Goal: Information Seeking & Learning: Learn about a topic

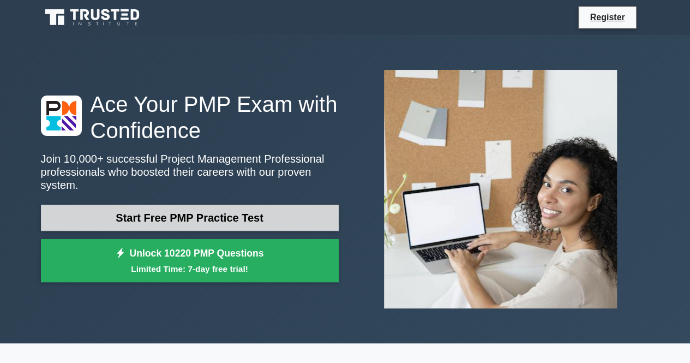
click at [246, 212] on link "Start Free PMP Practice Test" at bounding box center [190, 218] width 298 height 26
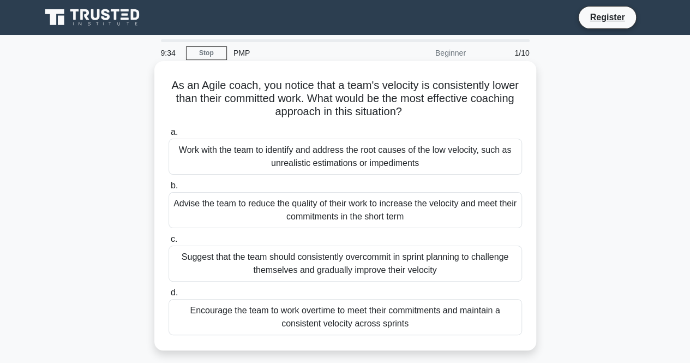
click at [424, 144] on div "Work with the team to identify and address the root causes of the low velocity,…" at bounding box center [346, 157] width 354 height 36
click at [169, 136] on input "a. Work with the team to identify and address the root causes of the low veloci…" at bounding box center [169, 132] width 0 height 7
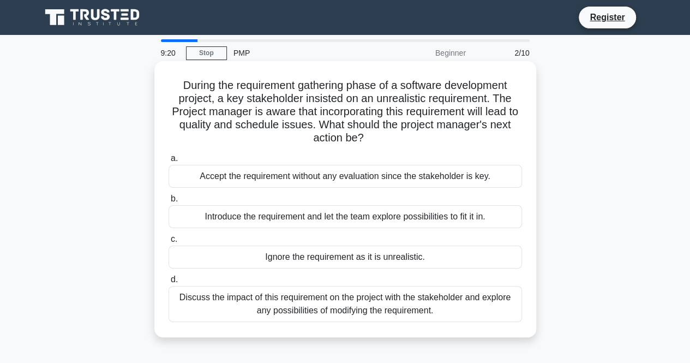
drag, startPoint x: 375, startPoint y: 144, endPoint x: 166, endPoint y: 77, distance: 219.9
click at [166, 77] on div "During the requirement gathering phase of a software development project, a key…" at bounding box center [345, 198] width 373 height 267
copy h5 "During the requirement gathering phase of a software development project, a key…"
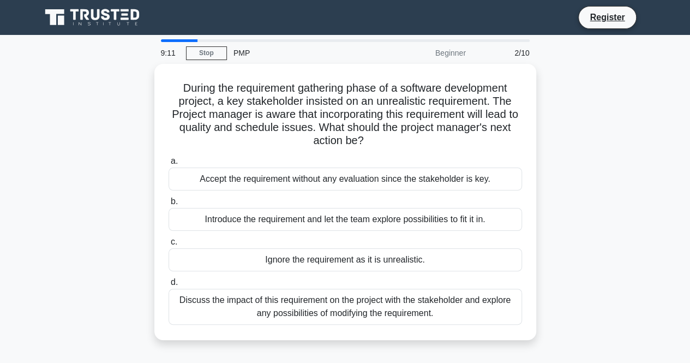
click at [554, 147] on div "During the requirement gathering phase of a software development project, a key…" at bounding box center [345, 208] width 622 height 289
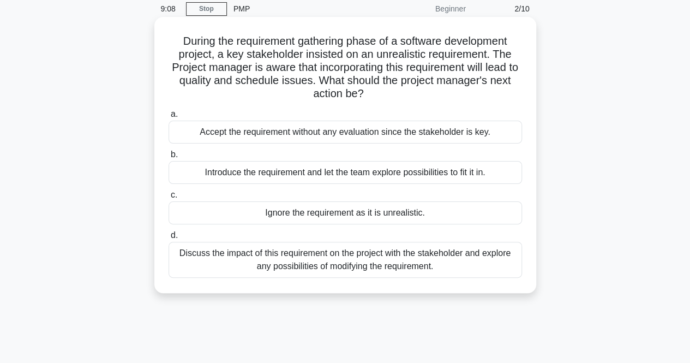
scroll to position [55, 0]
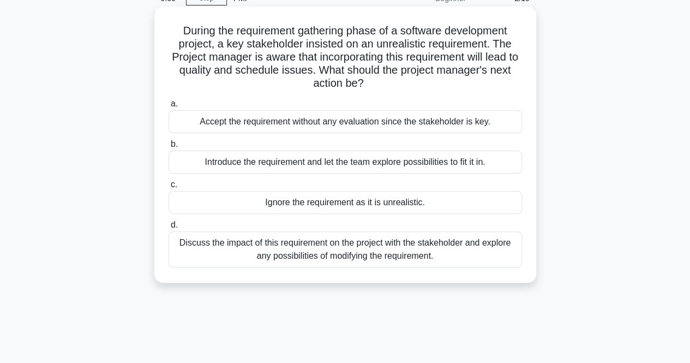
click at [392, 246] on div "Discuss the impact of this requirement on the project with the stakeholder and …" at bounding box center [346, 249] width 354 height 36
click at [169, 229] on input "d. Discuss the impact of this requirement on the project with the stakeholder a…" at bounding box center [169, 225] width 0 height 7
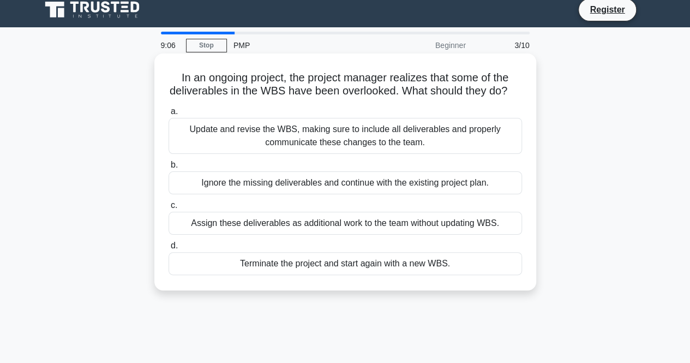
scroll to position [0, 0]
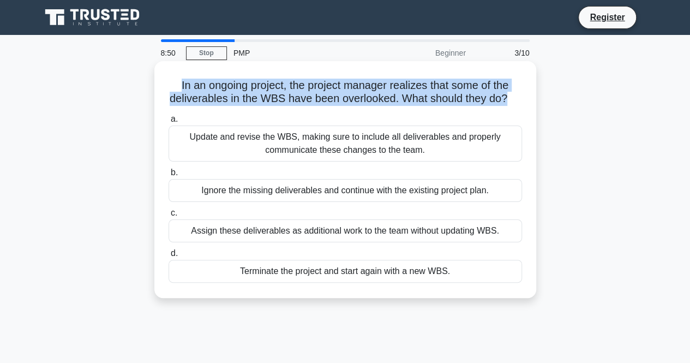
drag, startPoint x: 510, startPoint y: 98, endPoint x: 177, endPoint y: 89, distance: 333.5
click at [177, 89] on div "In an ongoing project, the project manager realizes that some of the deliverabl…" at bounding box center [345, 179] width 373 height 228
copy h5 "In an ongoing project, the project manager realizes that some of the deliverabl…"
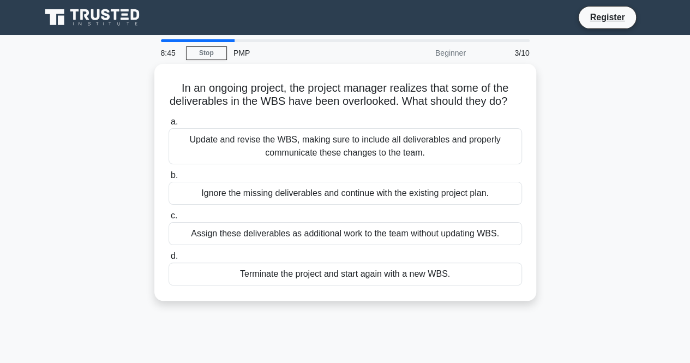
click at [587, 149] on div "In an ongoing project, the project manager realizes that some of the deliverabl…" at bounding box center [345, 189] width 622 height 250
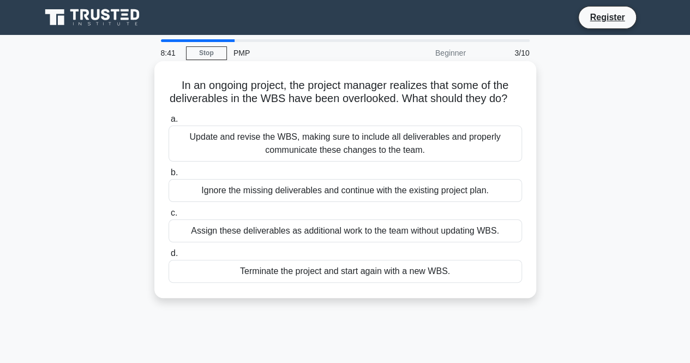
click at [404, 159] on div "Update and revise the WBS, making sure to include all deliverables and properly…" at bounding box center [346, 144] width 354 height 36
click at [169, 123] on input "a. Update and revise the WBS, making sure to include all deliverables and prope…" at bounding box center [169, 119] width 0 height 7
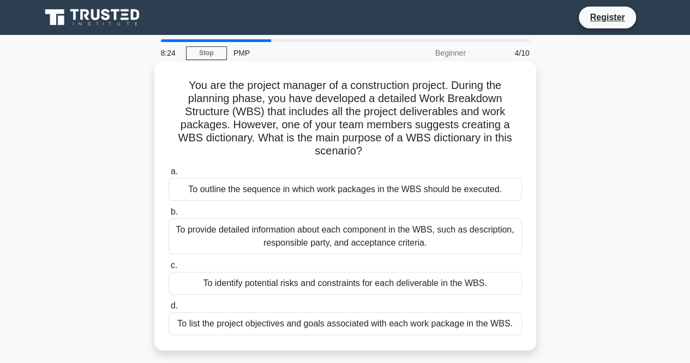
drag, startPoint x: 374, startPoint y: 154, endPoint x: 158, endPoint y: 85, distance: 226.9
click at [159, 85] on div "You are the project manager of a construction project. During the planning phas…" at bounding box center [345, 205] width 373 height 280
copy h5 "You are the project manager of a construction project. During the planning phas…"
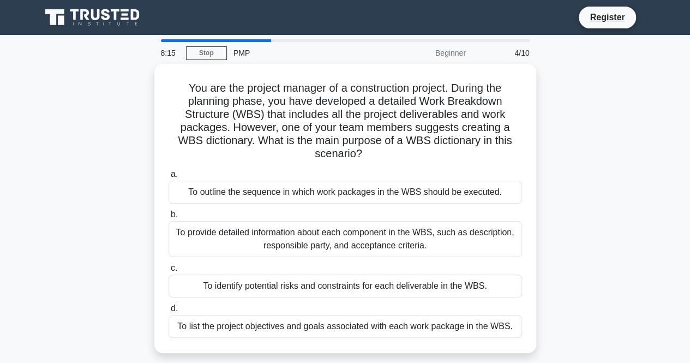
click at [604, 181] on div "You are the project manager of a construction project. During the planning phas…" at bounding box center [345, 215] width 622 height 302
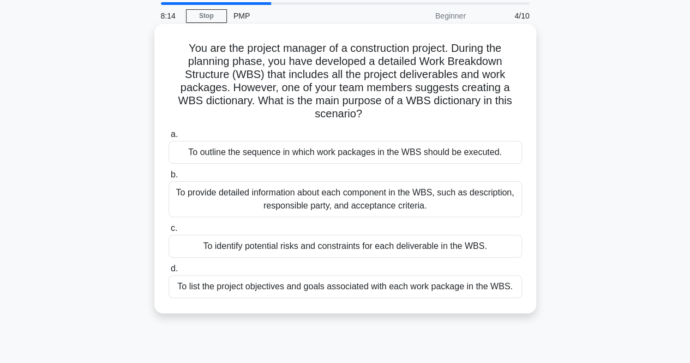
scroll to position [55, 0]
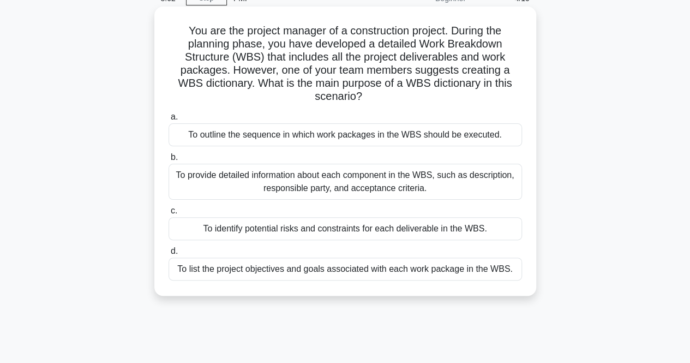
drag, startPoint x: 515, startPoint y: 270, endPoint x: 164, endPoint y: 114, distance: 384.7
click at [164, 114] on div "a. To outline the sequence in which work packages in the WBS should be executed…" at bounding box center [345, 195] width 367 height 175
copy div "a. To outline the sequence in which work packages in the WBS should be executed…"
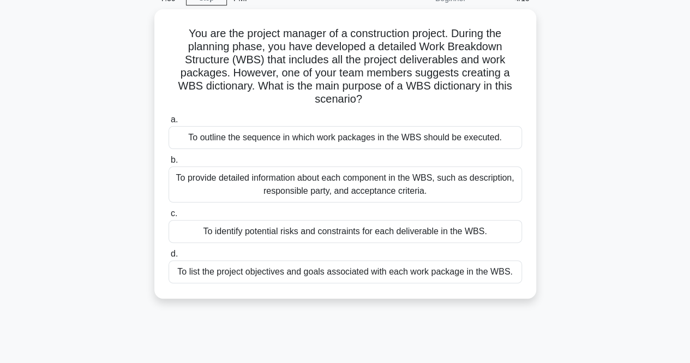
click at [616, 152] on div "You are the project manager of a construction project. During the planning phas…" at bounding box center [345, 160] width 622 height 302
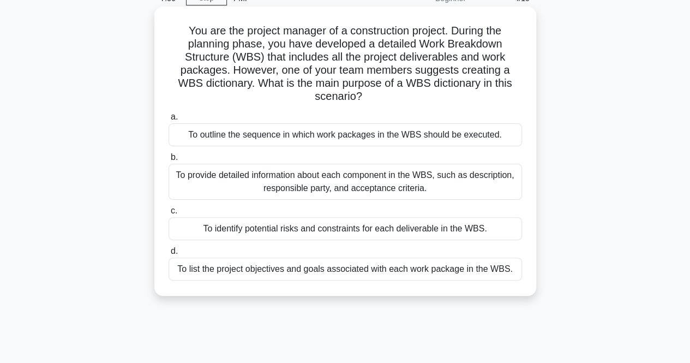
click at [389, 176] on div "To provide detailed information about each component in the WBS, such as descri…" at bounding box center [346, 182] width 354 height 36
click at [169, 161] on input "b. To provide detailed information about each component in the WBS, such as des…" at bounding box center [169, 157] width 0 height 7
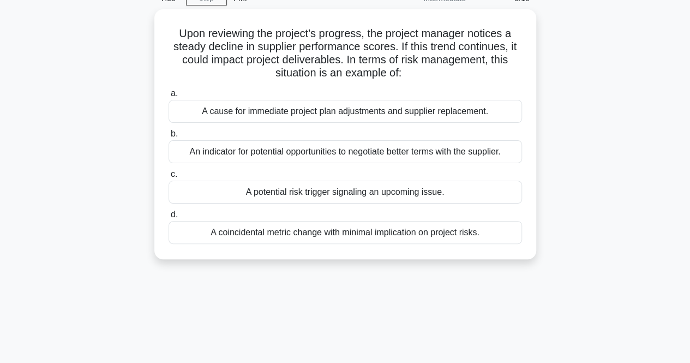
scroll to position [0, 0]
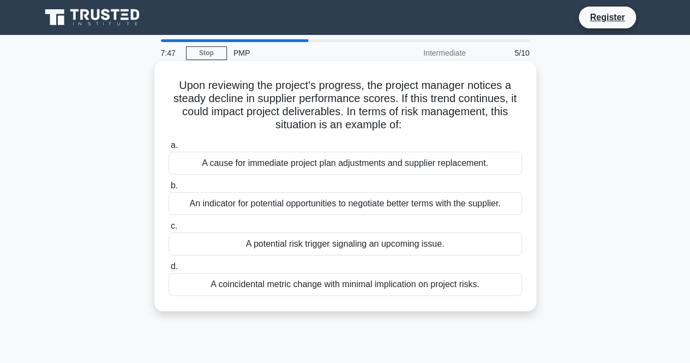
drag, startPoint x: 417, startPoint y: 127, endPoint x: 166, endPoint y: 86, distance: 254.2
click at [166, 86] on div "Upon reviewing the project's progress, the project manager notices a steady dec…" at bounding box center [345, 185] width 373 height 241
copy h5 "Upon reviewing the project's progress, the project manager notices a steady dec…"
click at [534, 199] on div "Upon reviewing the project's progress, the project manager notices a steady dec…" at bounding box center [345, 186] width 382 height 250
drag, startPoint x: 464, startPoint y: 279, endPoint x: 195, endPoint y: 152, distance: 297.6
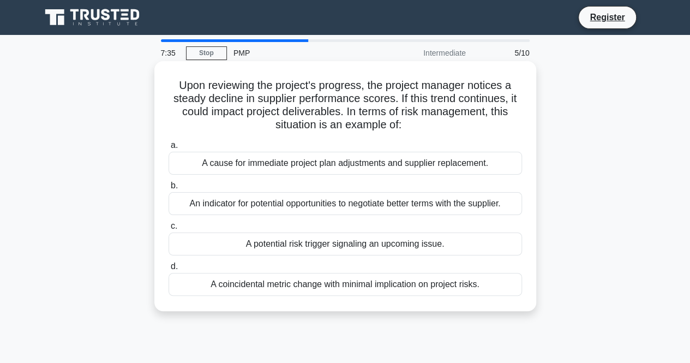
click at [195, 152] on div "a. A cause for immediate project plan adjustments and supplier replacement. b. …" at bounding box center [345, 217] width 367 height 162
copy div "A cause for immediate project plan adjustments and supplier replacement. b. An …"
click at [469, 249] on div "A potential risk trigger signaling an upcoming issue." at bounding box center [346, 243] width 354 height 23
click at [169, 230] on input "c. A potential risk trigger signaling an upcoming issue." at bounding box center [169, 226] width 0 height 7
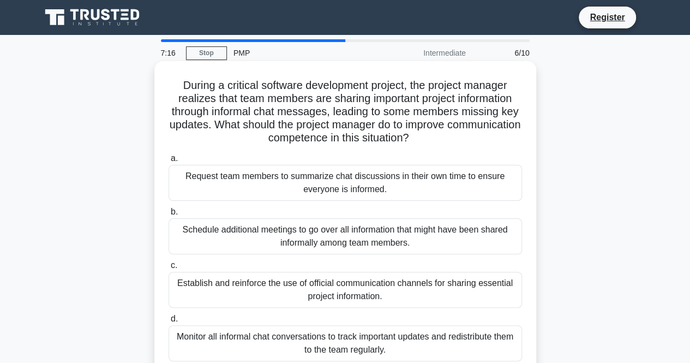
drag, startPoint x: 177, startPoint y: 85, endPoint x: 497, endPoint y: 137, distance: 323.9
click at [497, 137] on h5 "During a critical software development project, the project manager realizes th…" at bounding box center [346, 112] width 356 height 67
copy h5 "During a critical software development project, the project manager realizes th…"
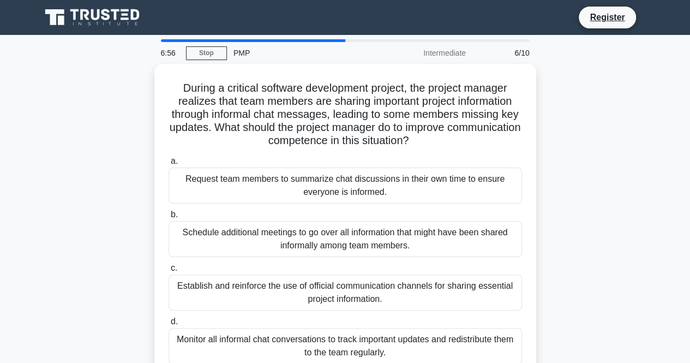
click at [595, 181] on div "During a critical software development project, the project manager realizes th…" at bounding box center [345, 228] width 622 height 329
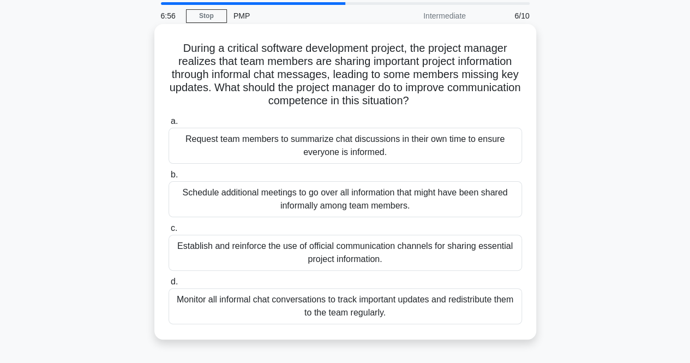
scroll to position [55, 0]
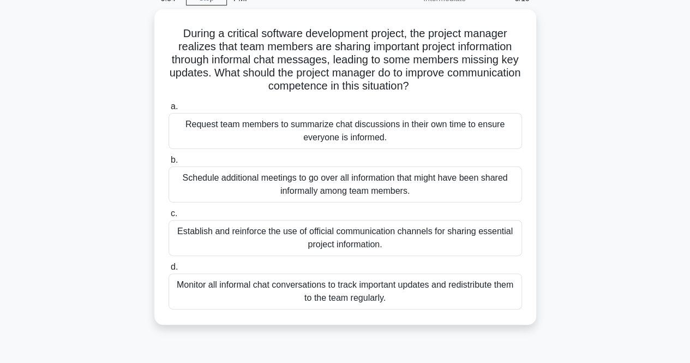
drag, startPoint x: 357, startPoint y: 266, endPoint x: 581, endPoint y: 211, distance: 230.4
click at [581, 211] on div "During a critical software development project, the project manager realizes th…" at bounding box center [345, 173] width 622 height 329
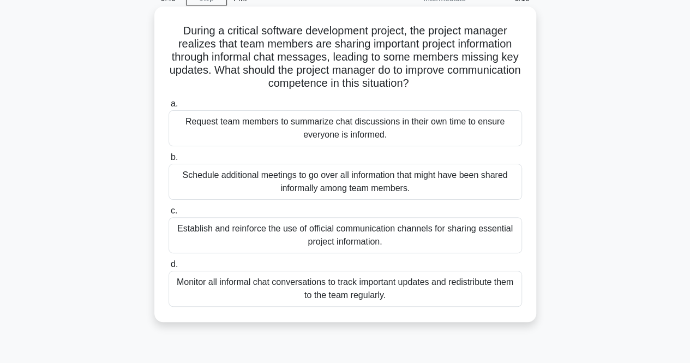
drag, startPoint x: 413, startPoint y: 297, endPoint x: 188, endPoint y: 124, distance: 283.8
click at [188, 124] on div "a. Request team members to summarize chat discussions in their own time to ensu…" at bounding box center [345, 202] width 367 height 214
copy div "Request team members to summarize chat discussions in their own time to ensure …"
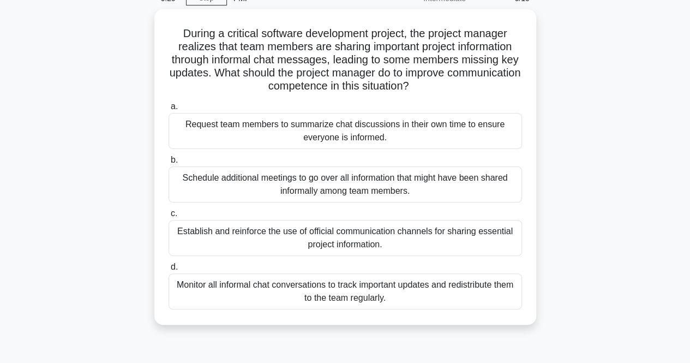
click at [594, 232] on div "During a critical software development project, the project manager realizes th…" at bounding box center [345, 173] width 622 height 329
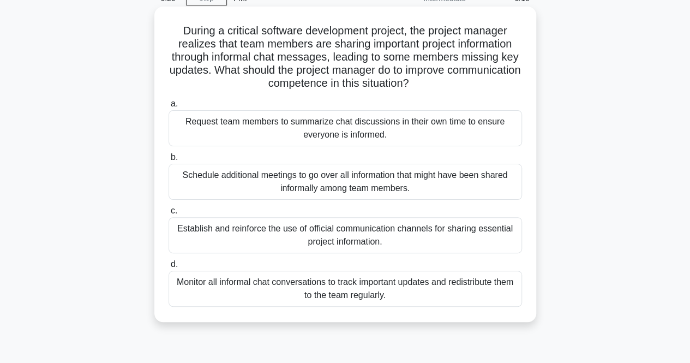
click at [457, 238] on div "Establish and reinforce the use of official communication channels for sharing …" at bounding box center [346, 235] width 354 height 36
click at [169, 214] on input "c. Establish and reinforce the use of official communication channels for shari…" at bounding box center [169, 210] width 0 height 7
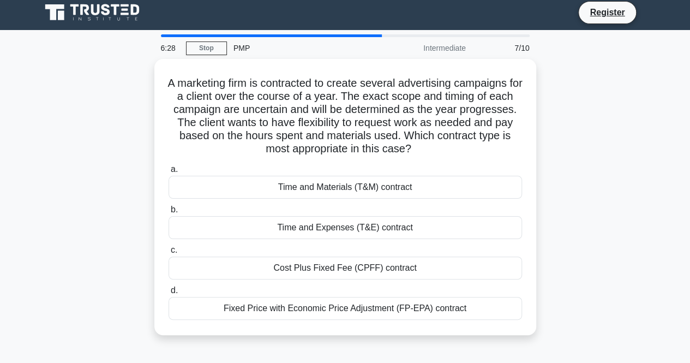
scroll to position [0, 0]
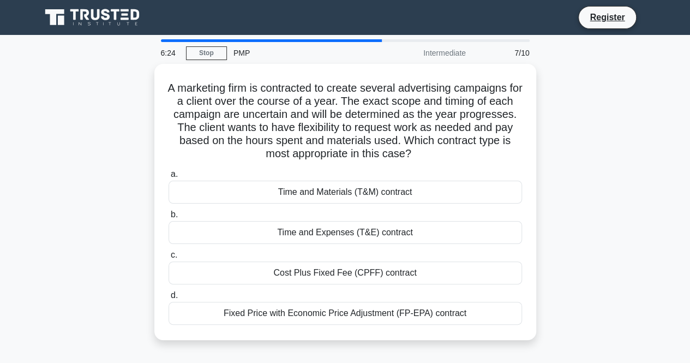
drag, startPoint x: 181, startPoint y: 84, endPoint x: 593, endPoint y: 319, distance: 473.9
click at [594, 320] on div "A marketing firm is contracted to create several advertising campaigns for a cl…" at bounding box center [345, 208] width 622 height 289
copy div "A marketing firm is contracted to create several advertising campaigns for a cl…"
click at [563, 139] on div "A marketing firm is contracted to create several advertising campaigns for a cl…" at bounding box center [345, 208] width 622 height 289
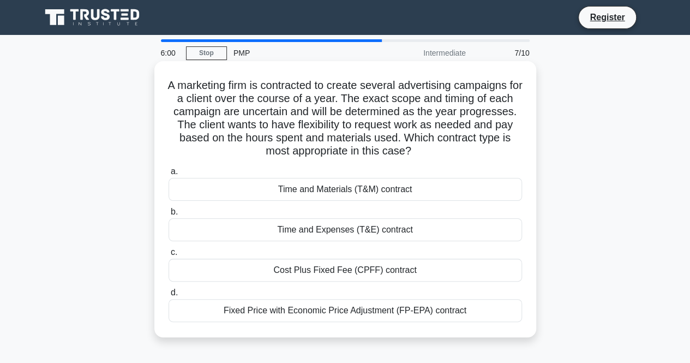
click at [385, 189] on div "Time and Materials (T&M) contract" at bounding box center [346, 189] width 354 height 23
click at [169, 175] on input "a. Time and Materials (T&M) contract" at bounding box center [169, 171] width 0 height 7
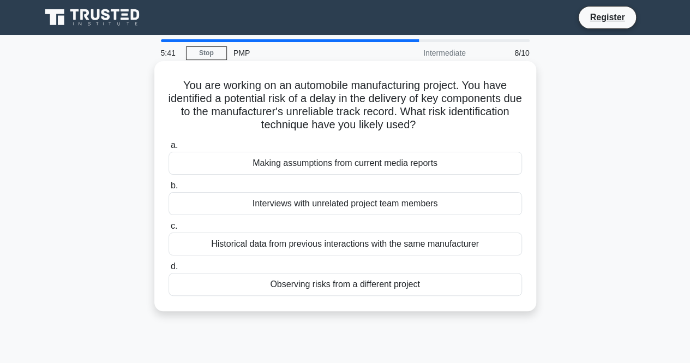
drag, startPoint x: 182, startPoint y: 83, endPoint x: 471, endPoint y: 283, distance: 351.5
click at [471, 283] on div "You are working on an automobile manufacturing project. You have identified a p…" at bounding box center [345, 185] width 373 height 241
copy div "ou are working on an automobile manufacturing project. You have identified a po…"
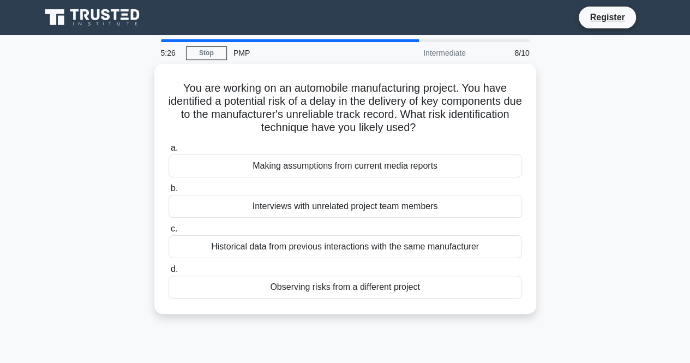
click at [678, 182] on main "5:26 Stop PMP Intermediate 8/10 You are working on an automobile manufacturing …" at bounding box center [345, 312] width 690 height 554
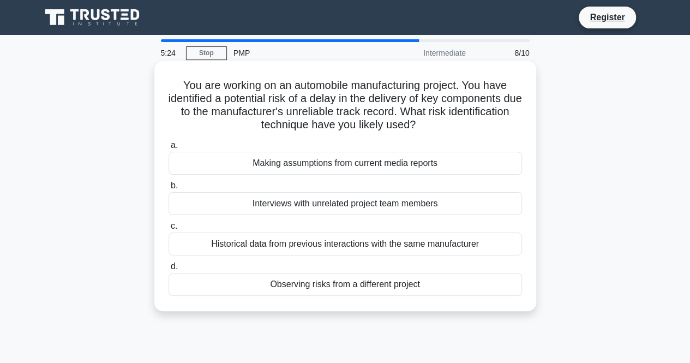
click at [397, 246] on div "Historical data from previous interactions with the same manufacturer" at bounding box center [346, 243] width 354 height 23
click at [169, 230] on input "c. Historical data from previous interactions with the same manufacturer" at bounding box center [169, 226] width 0 height 7
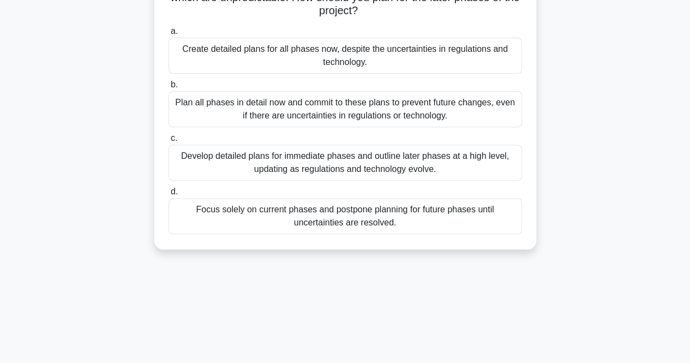
scroll to position [156, 0]
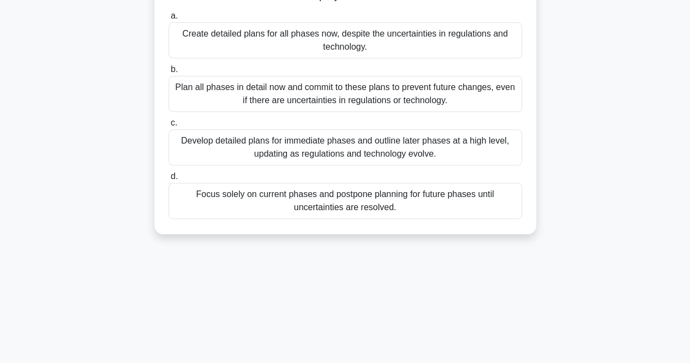
drag, startPoint x: 170, startPoint y: 81, endPoint x: 435, endPoint y: 213, distance: 296.3
click at [435, 213] on div "You are managing a project to implement a nationwide digital currency system. T…" at bounding box center [345, 70] width 373 height 320
drag, startPoint x: 608, startPoint y: 159, endPoint x: 509, endPoint y: 159, distance: 99.3
click at [608, 159] on div "You are managing a project to implement a nationwide digital currency system. T…" at bounding box center [345, 79] width 622 height 342
click at [384, 159] on div "Develop detailed plans for immediate phases and outline later phases at a high …" at bounding box center [346, 147] width 354 height 36
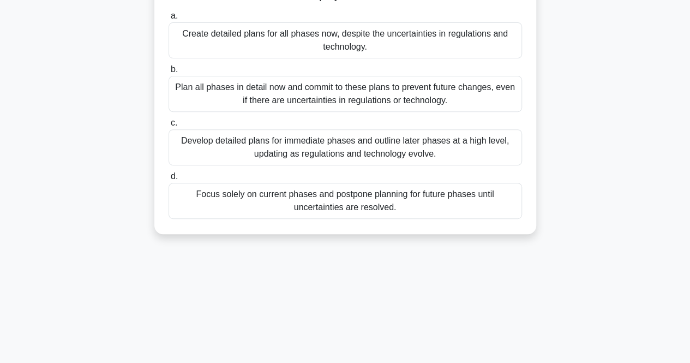
click at [169, 127] on input "c. Develop detailed plans for immediate phases and outline later phases at a hi…" at bounding box center [169, 123] width 0 height 7
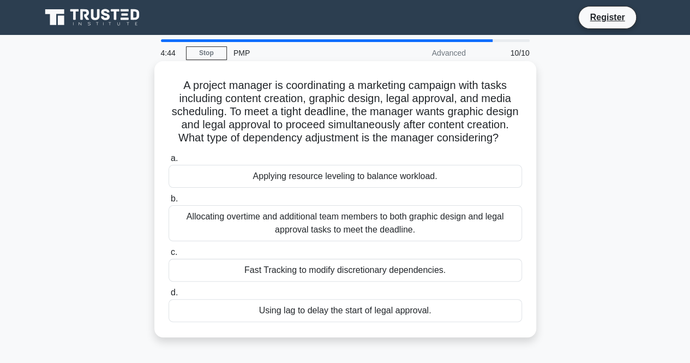
scroll to position [0, 0]
drag, startPoint x: 440, startPoint y: 325, endPoint x: 165, endPoint y: 93, distance: 359.8
click at [165, 93] on div "A project manager is coordinating a marketing campaign with tasks including con…" at bounding box center [345, 198] width 373 height 267
click at [168, 80] on h5 "A project manager is coordinating a marketing campaign with tasks including con…" at bounding box center [346, 112] width 356 height 67
drag, startPoint x: 179, startPoint y: 84, endPoint x: 492, endPoint y: 326, distance: 395.6
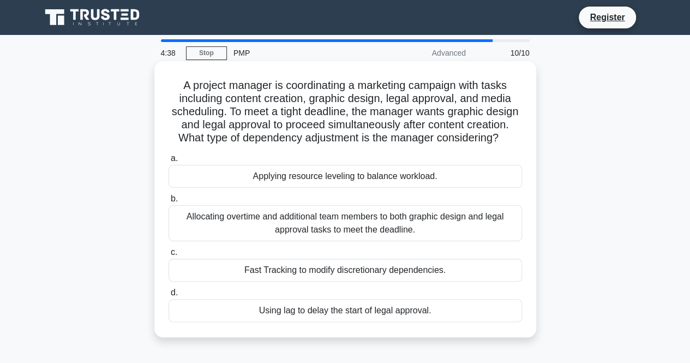
click at [493, 327] on div "A project manager is coordinating a marketing campaign with tasks including con…" at bounding box center [345, 198] width 373 height 267
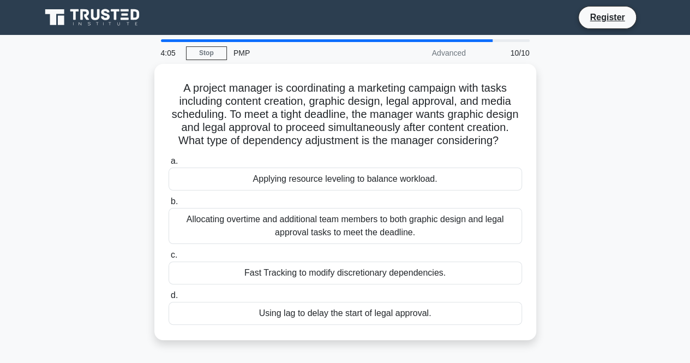
click at [582, 148] on div "A project manager is coordinating a marketing campaign with tasks including con…" at bounding box center [345, 208] width 622 height 289
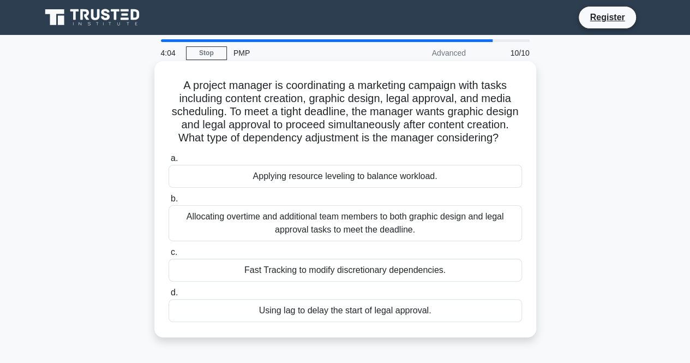
click at [384, 282] on div "Fast Tracking to modify discretionary dependencies." at bounding box center [346, 270] width 354 height 23
click at [169, 256] on input "c. Fast Tracking to modify discretionary dependencies." at bounding box center [169, 252] width 0 height 7
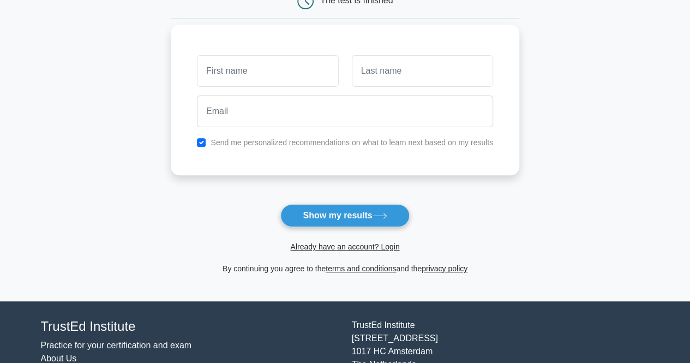
scroll to position [109, 0]
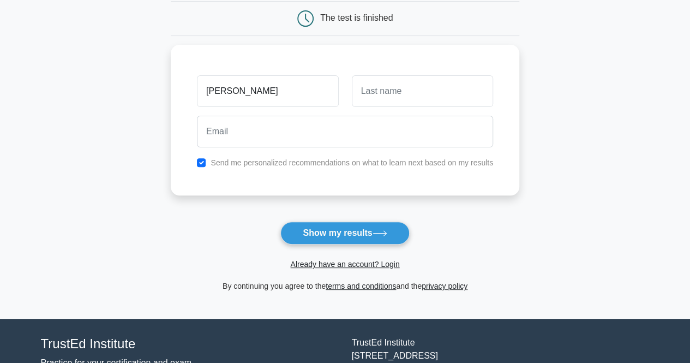
type input "marcin"
type input "krowiak"
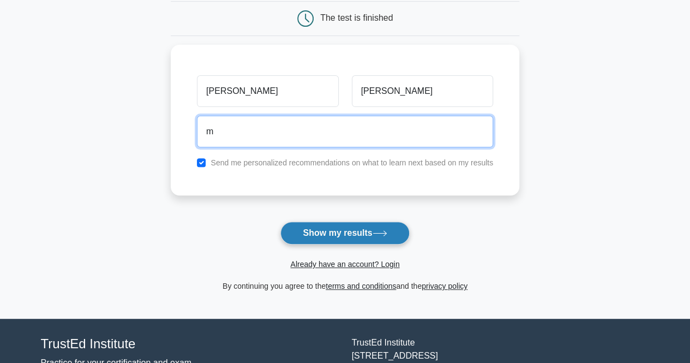
type input "marcin.krowiak@gmail.com"
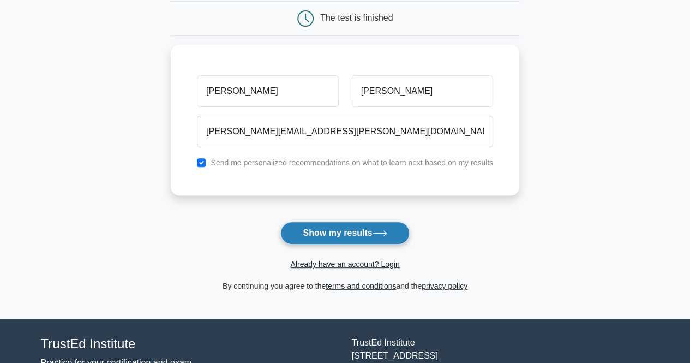
click at [356, 232] on button "Show my results" at bounding box center [344, 233] width 129 height 23
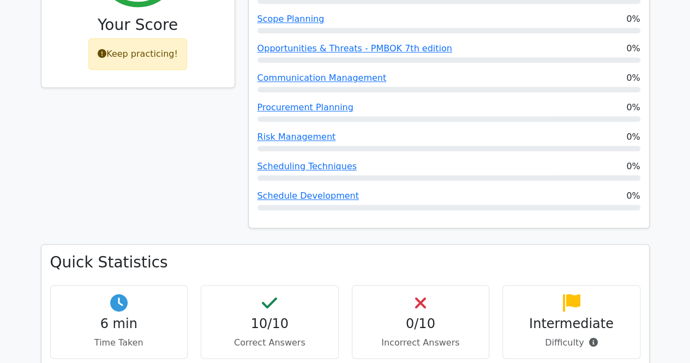
scroll to position [600, 0]
